Goal: Task Accomplishment & Management: Manage account settings

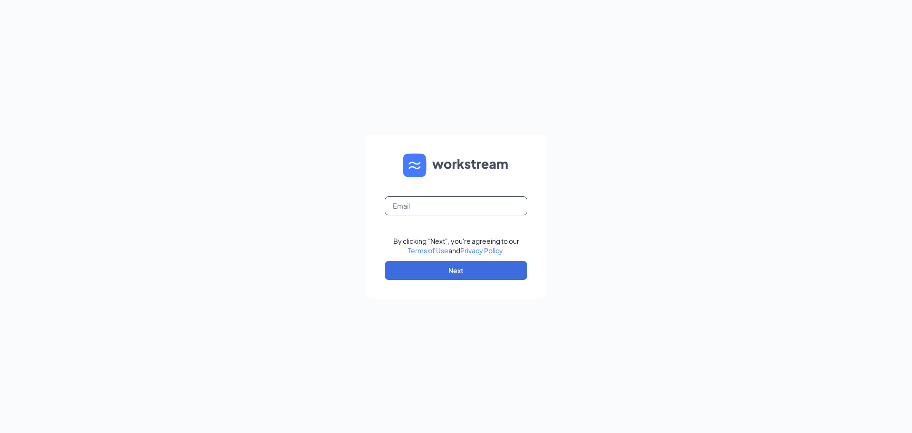
click at [413, 209] on input "text" at bounding box center [456, 205] width 143 height 19
type input "[EMAIL_ADDRESS][DOMAIN_NAME]"
click at [459, 269] on button "Next" at bounding box center [456, 270] width 143 height 19
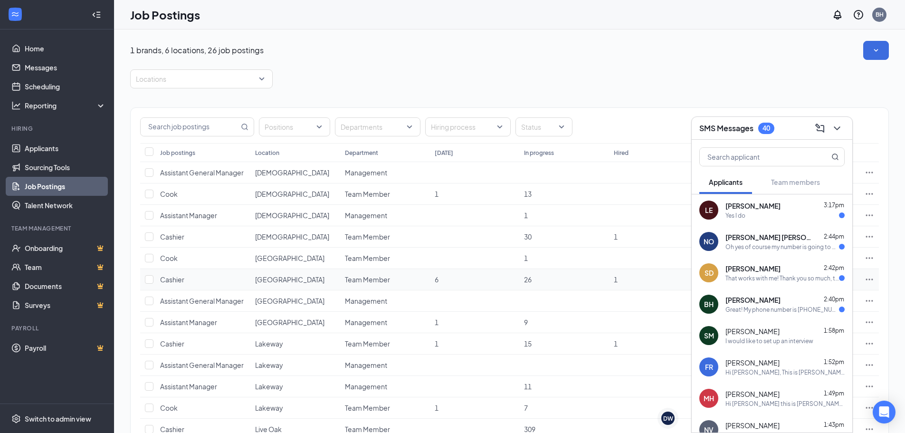
click at [173, 278] on span "Cashier" at bounding box center [172, 279] width 24 height 9
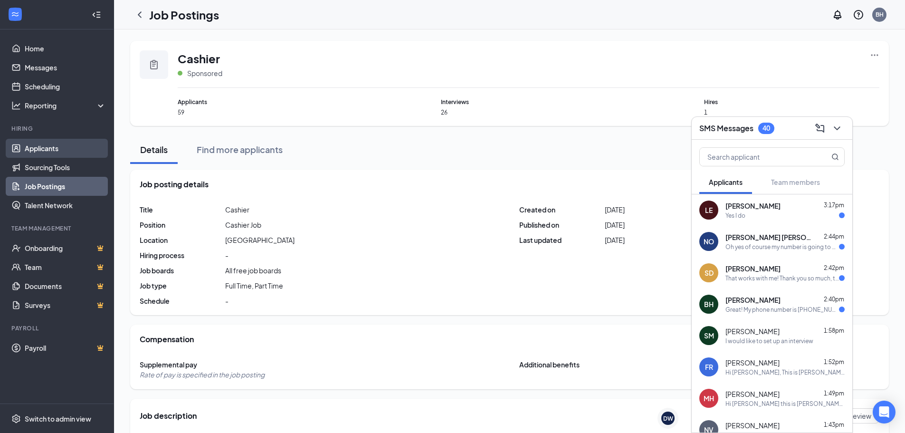
click at [38, 147] on link "Applicants" at bounding box center [65, 148] width 81 height 19
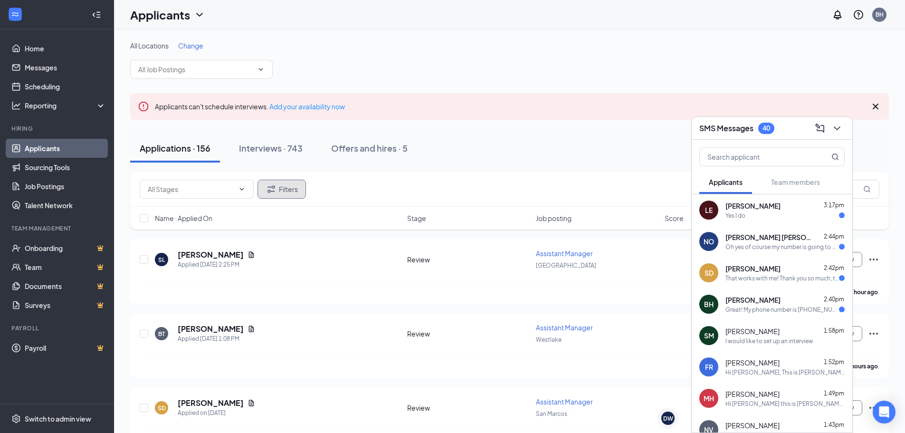
click at [278, 187] on button "Filters" at bounding box center [282, 189] width 48 height 19
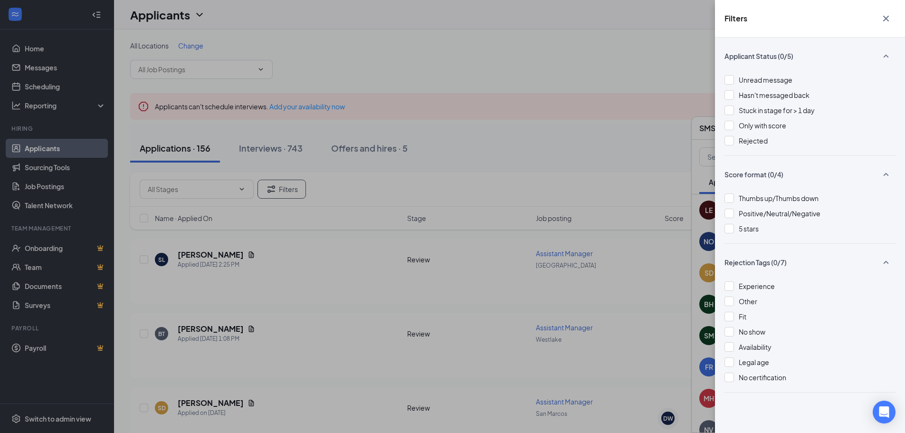
drag, startPoint x: 323, startPoint y: 57, endPoint x: 267, endPoint y: 59, distance: 56.1
click at [316, 57] on div "Filters Applicant Status (0/5) Unread message Hasn't messaged back Stuck in sta…" at bounding box center [452, 216] width 905 height 433
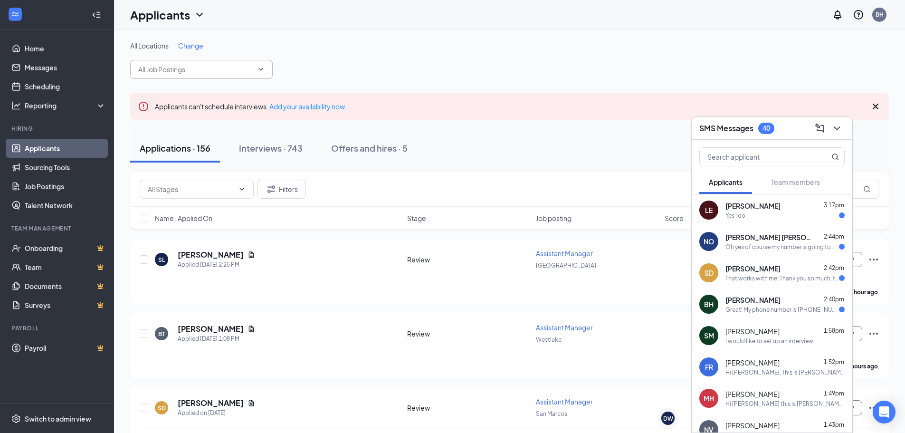
click at [261, 69] on icon "ChevronDown" at bounding box center [261, 70] width 8 height 8
click at [191, 47] on span "Change" at bounding box center [190, 45] width 25 height 9
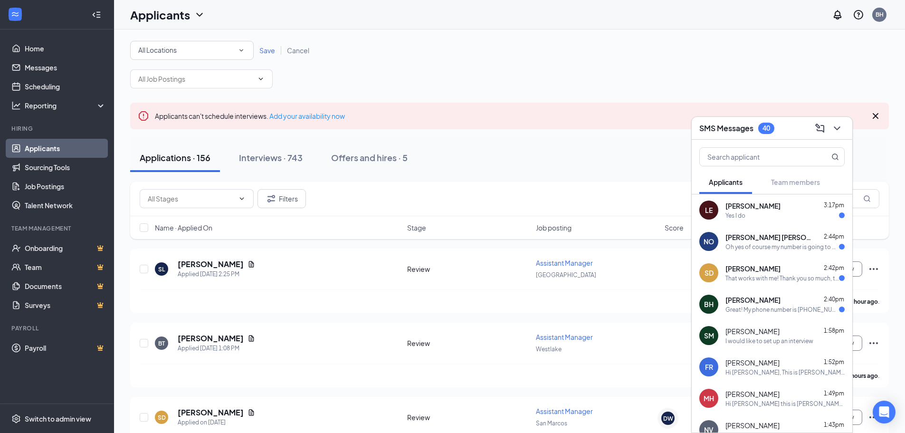
click at [242, 48] on icon "SmallChevronDown" at bounding box center [241, 50] width 9 height 9
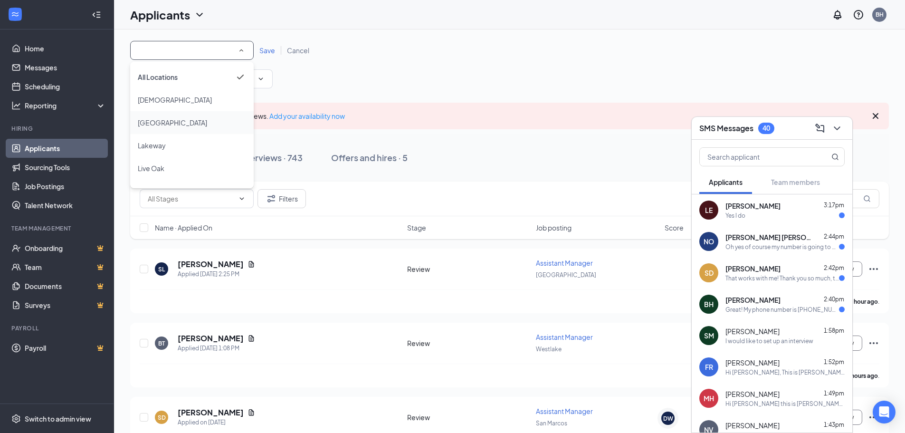
click at [173, 121] on span "Dripping Springs" at bounding box center [172, 122] width 69 height 9
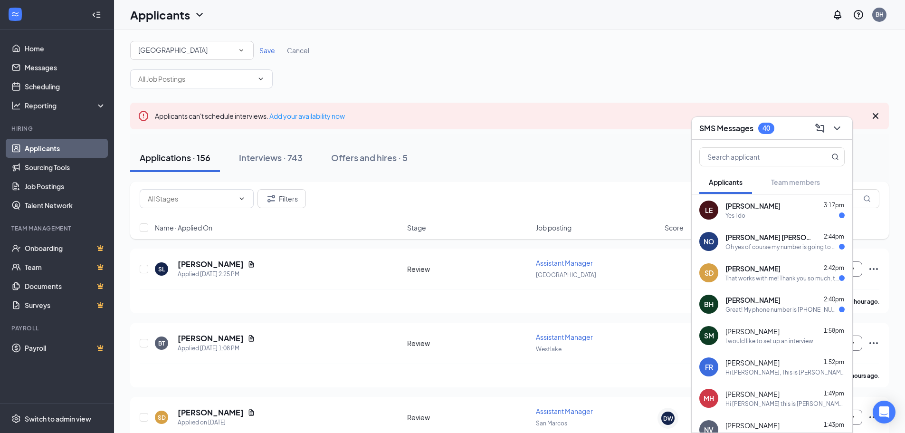
click at [270, 50] on span "Save" at bounding box center [267, 50] width 16 height 9
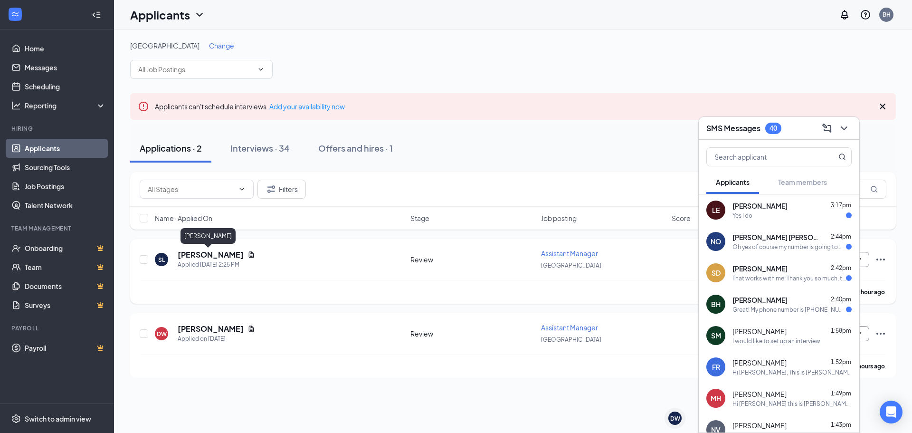
click at [207, 254] on h5 "Steven Lopez" at bounding box center [211, 254] width 66 height 10
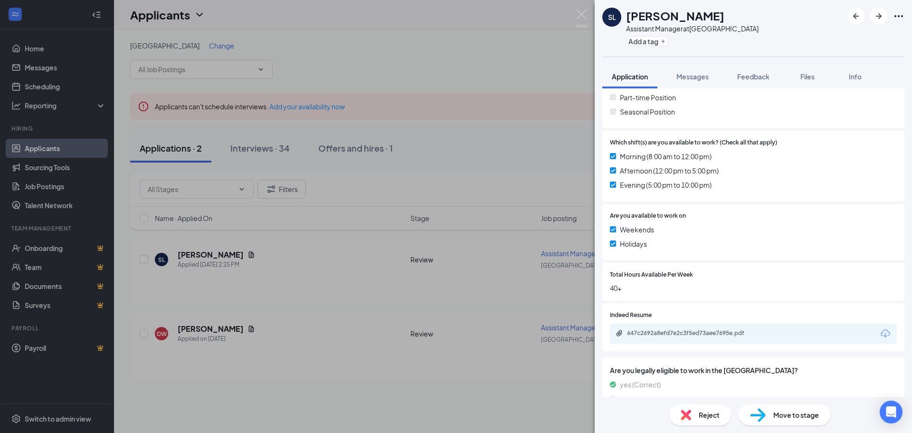
scroll to position [376, 0]
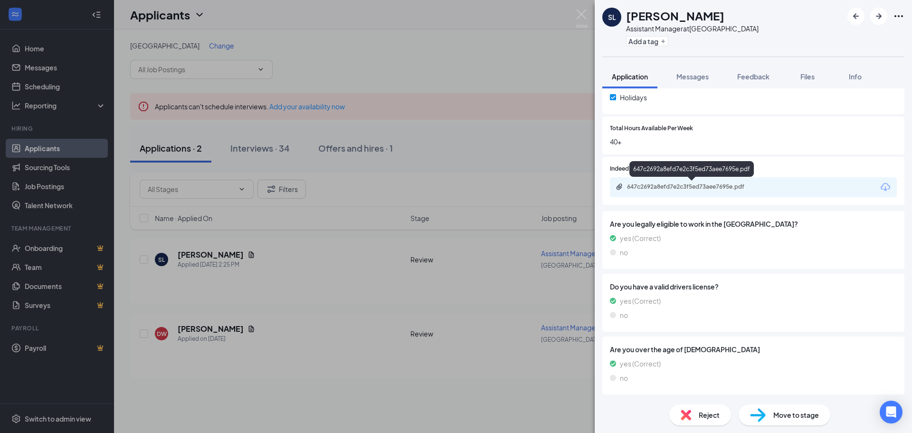
click at [648, 186] on div "647c2692a8efd7e2c3f5ed73aee7695e.pdf" at bounding box center [693, 187] width 133 height 8
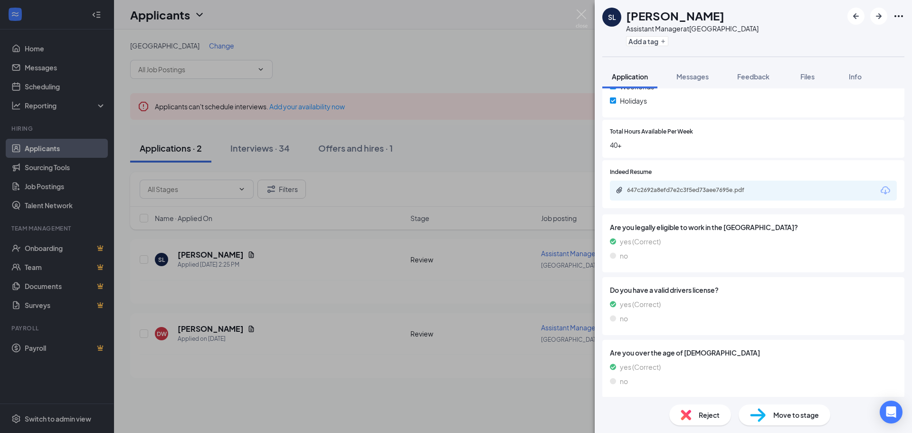
click at [201, 327] on div "SL Steven Lopez Assistant Manager at Dripping Springs Add a tag Application Mes…" at bounding box center [456, 216] width 912 height 433
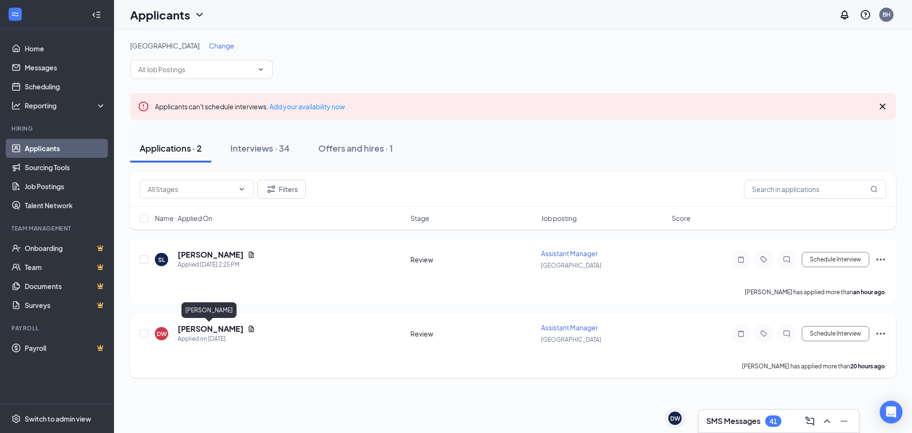
click at [204, 330] on h5 "Daniel Williams" at bounding box center [211, 329] width 66 height 10
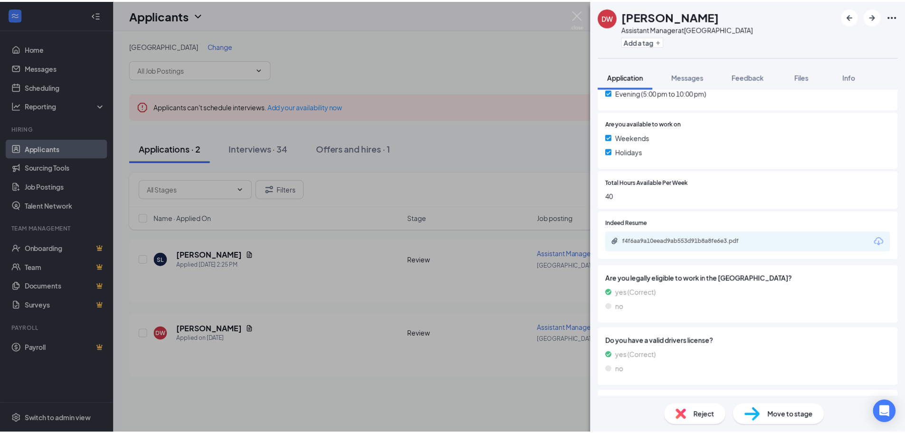
scroll to position [333, 0]
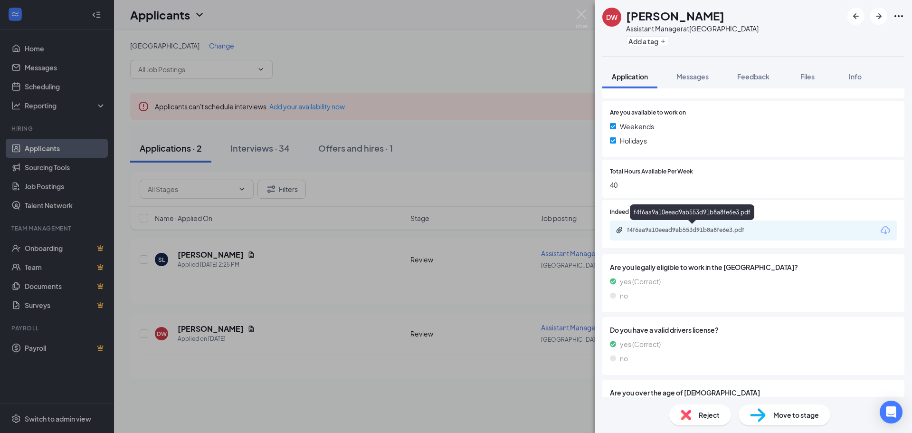
click at [662, 229] on div "f4f6aa9a10eead9ab553d91b8a8fe6e3.pdf" at bounding box center [693, 230] width 133 height 8
click at [337, 63] on div "DW Daniel Williams Assistant Manager at Dripping Springs Add a tag Application …" at bounding box center [456, 216] width 912 height 433
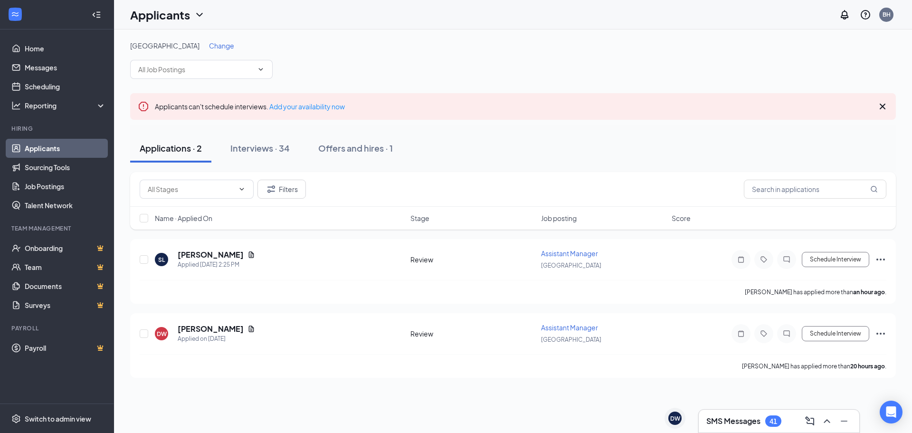
click at [38, 147] on link "Applicants" at bounding box center [65, 148] width 81 height 19
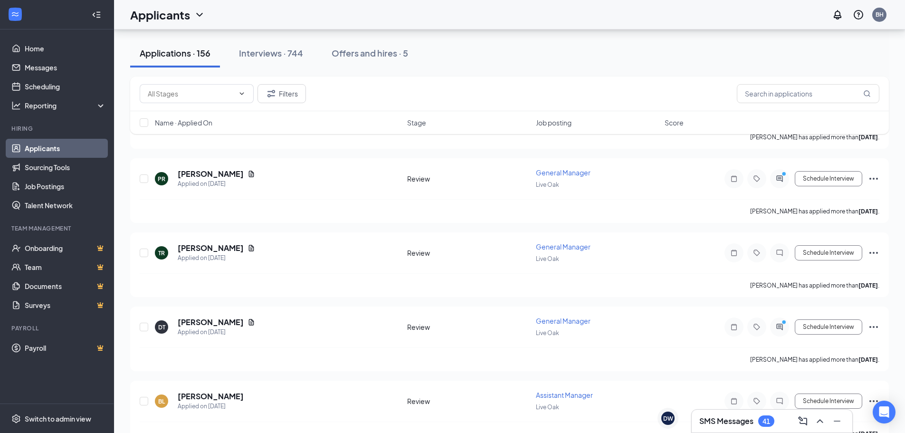
scroll to position [5512, 0]
